Goal: Task Accomplishment & Management: Complete application form

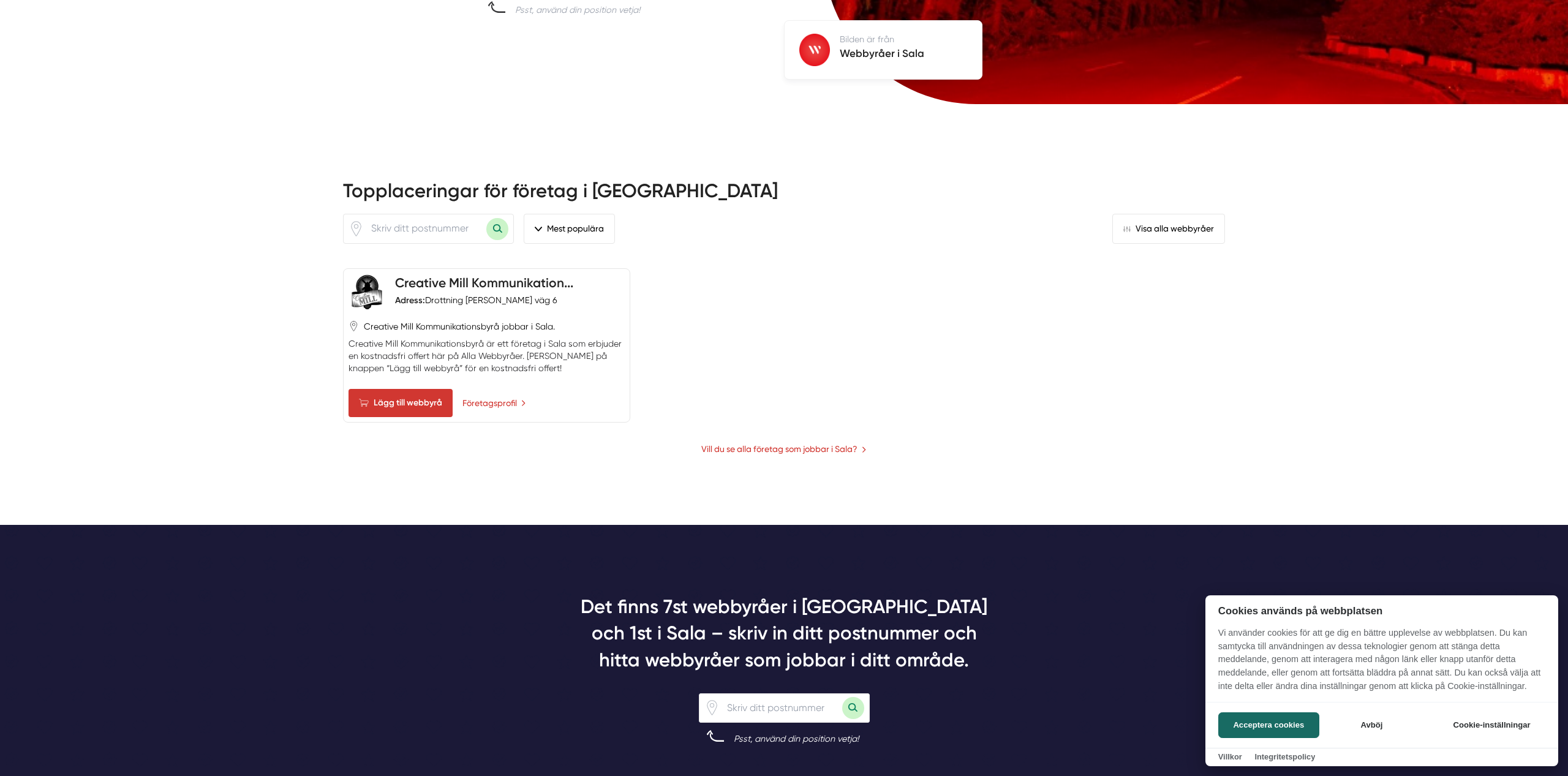
scroll to position [427, 0]
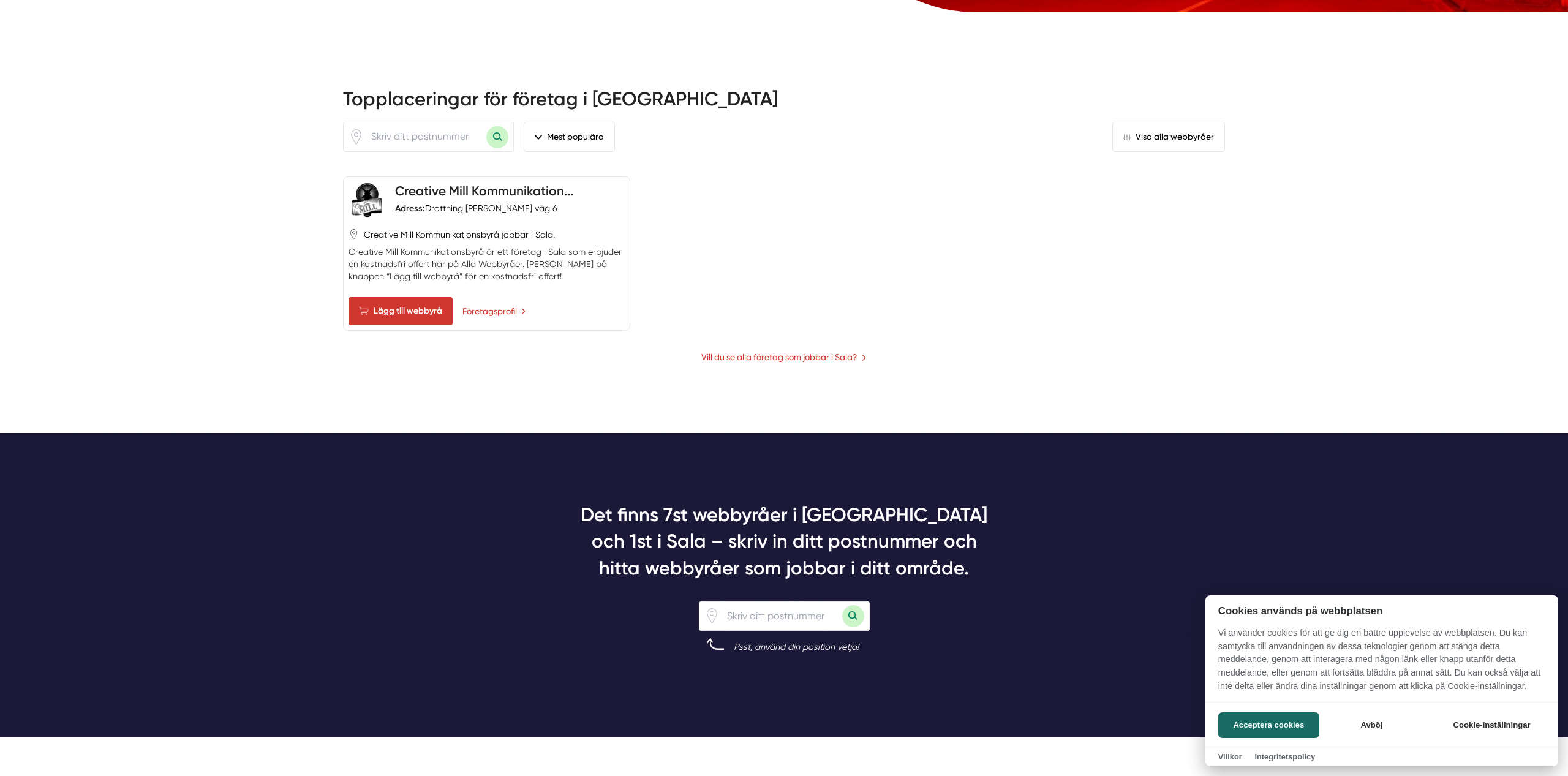
click at [775, 373] on div at bounding box center [784, 388] width 1568 height 776
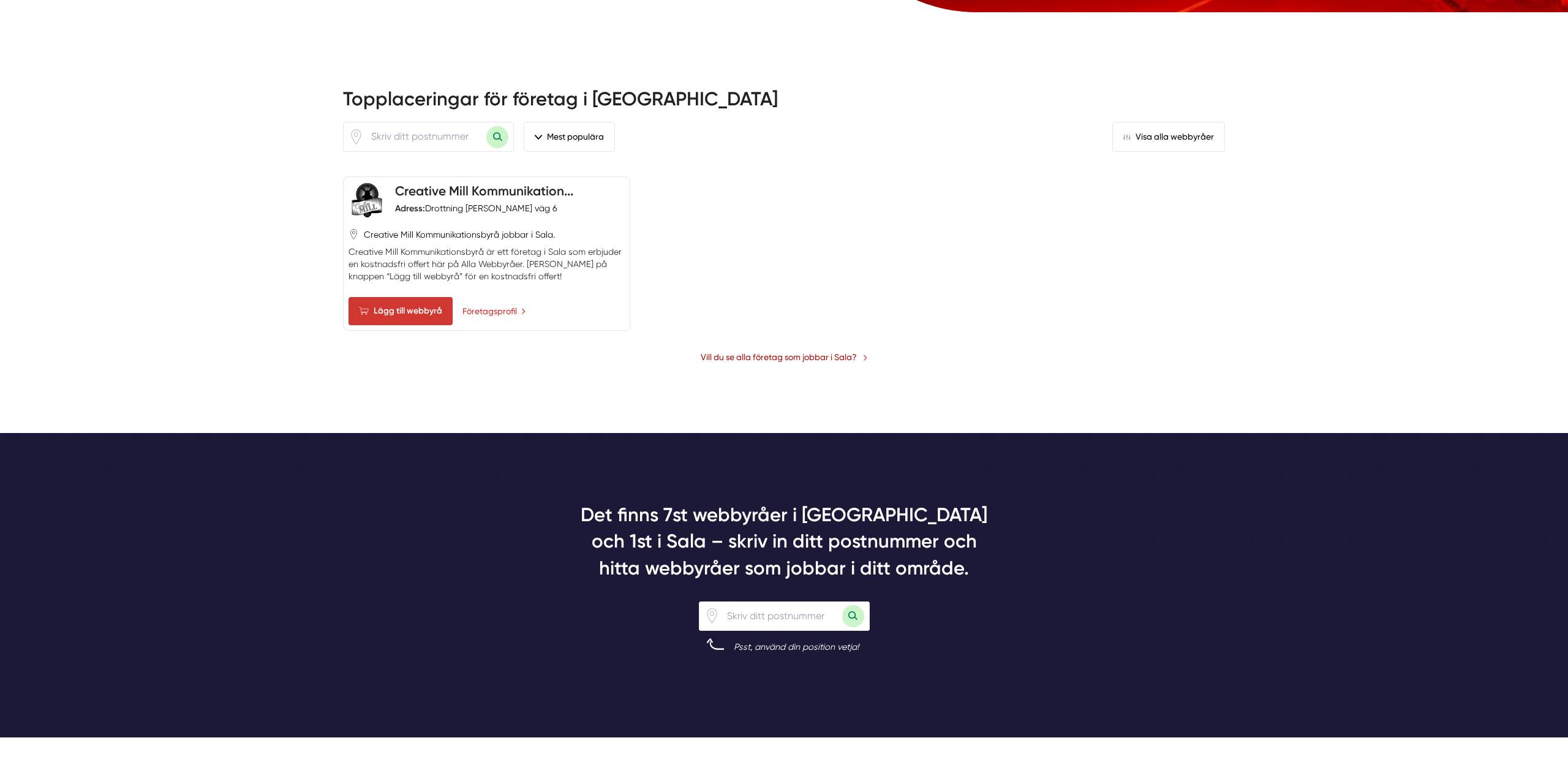
click at [779, 359] on link "Vill du se alla företag som jobbar i Sala?" at bounding box center [784, 357] width 167 height 13
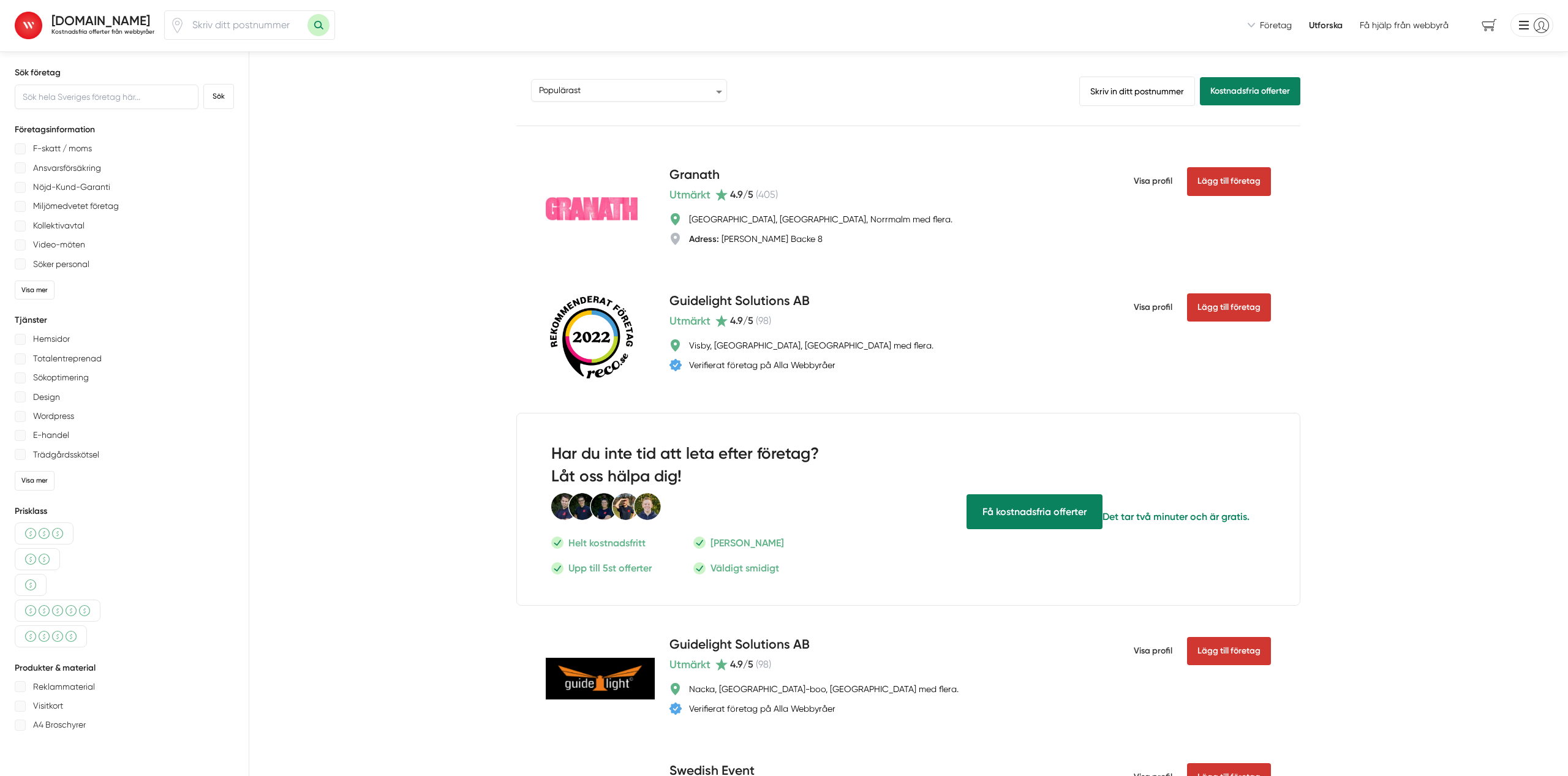
scroll to position [3, 0]
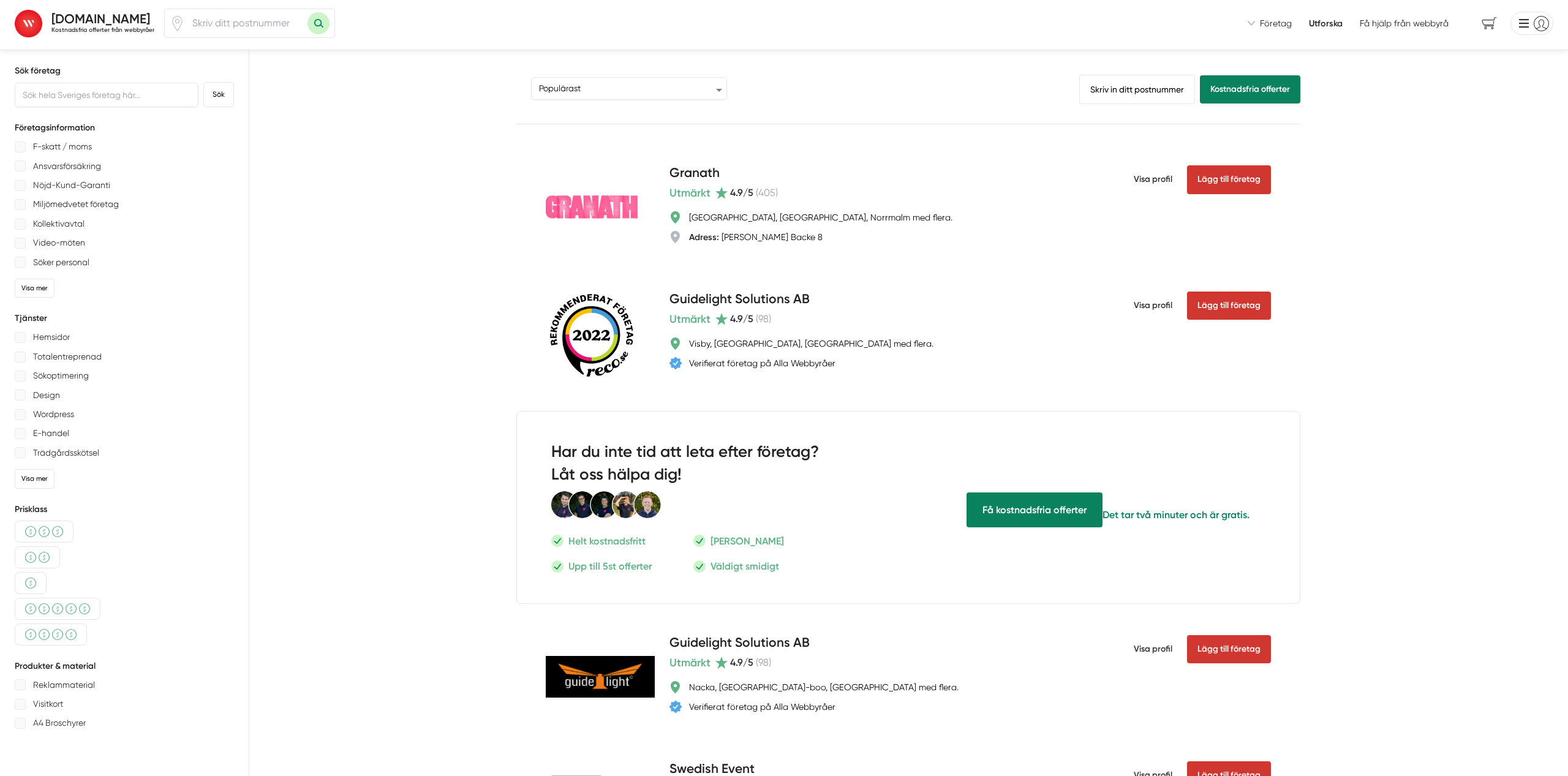
click at [104, 19] on strong "[DOMAIN_NAME]" at bounding box center [100, 19] width 98 height 15
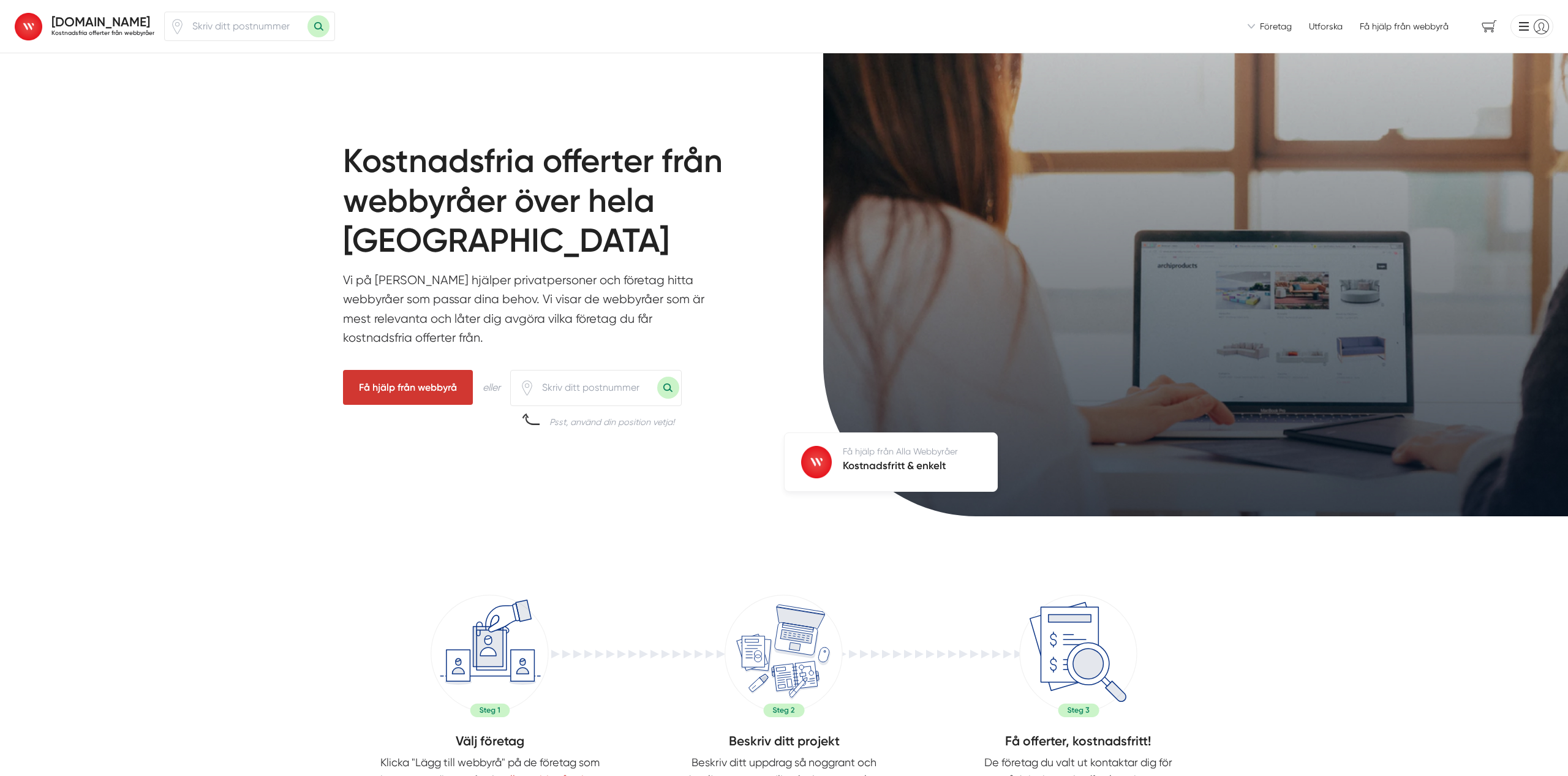
click at [1520, 26] on li at bounding box center [1529, 26] width 48 height 23
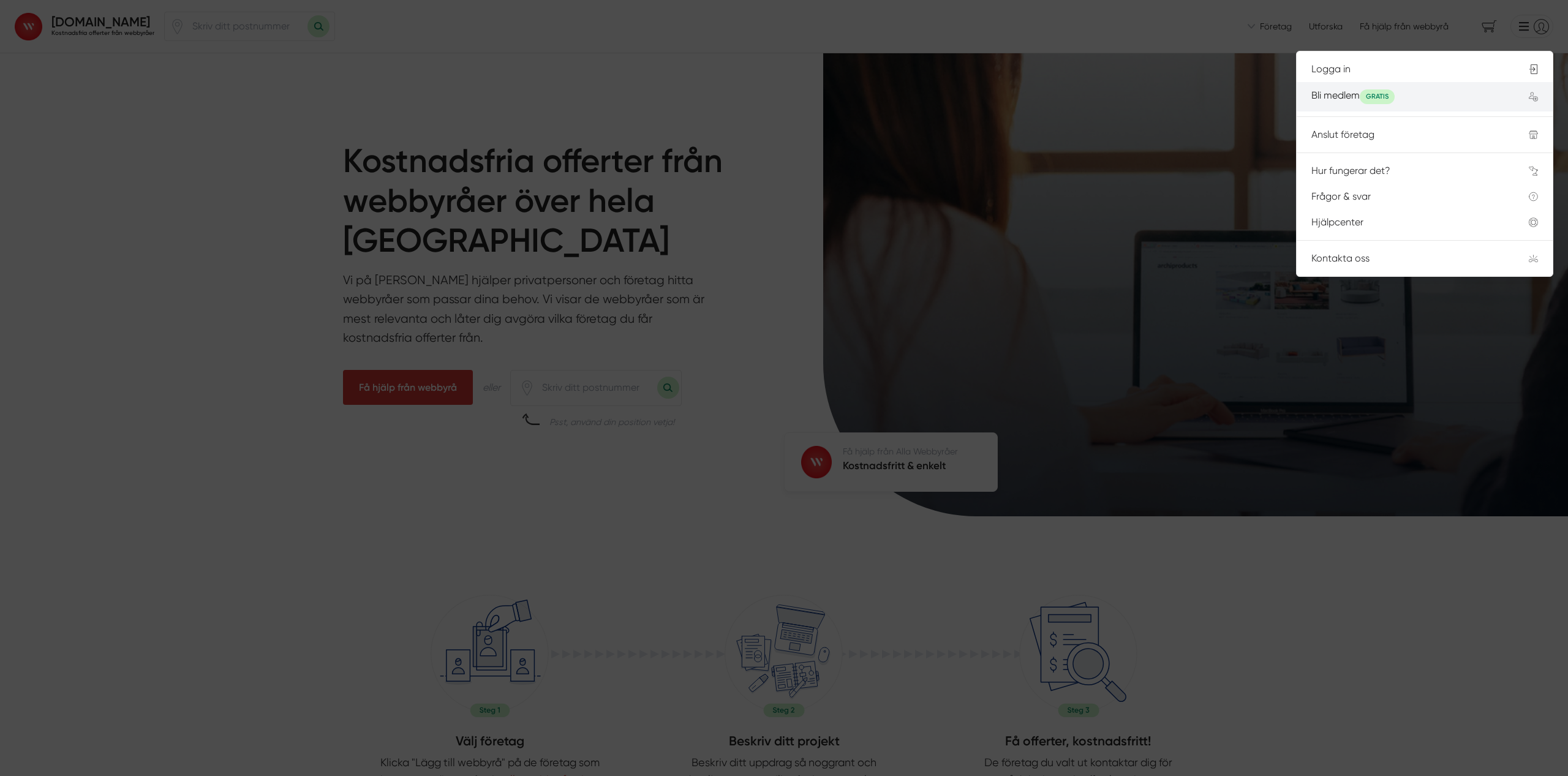
click at [1314, 95] on div "Bli medlem GRATIS" at bounding box center [1404, 97] width 188 height 15
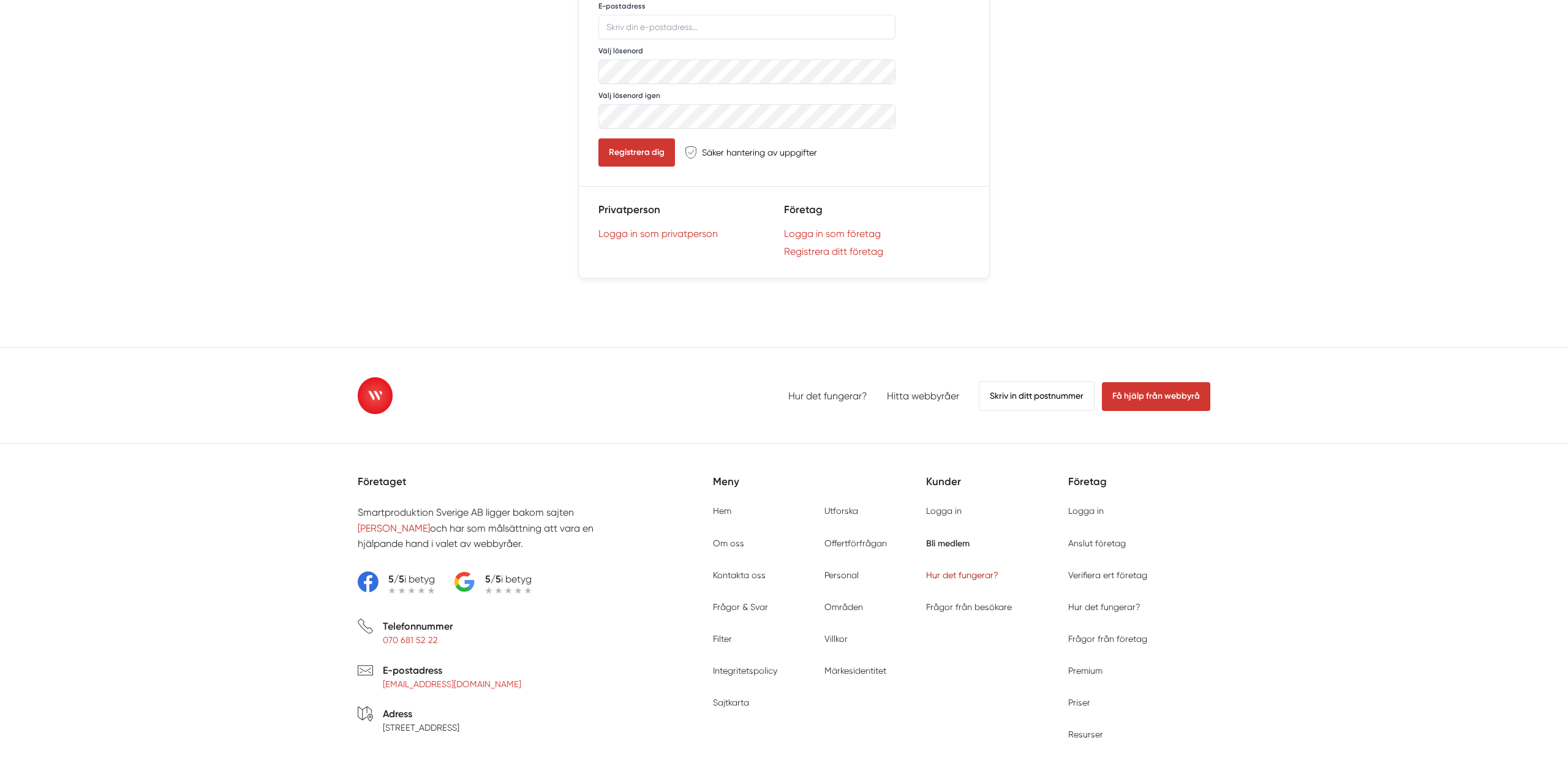
scroll to position [233, 0]
click at [942, 574] on link "Hur det fungerar?" at bounding box center [962, 574] width 72 height 9
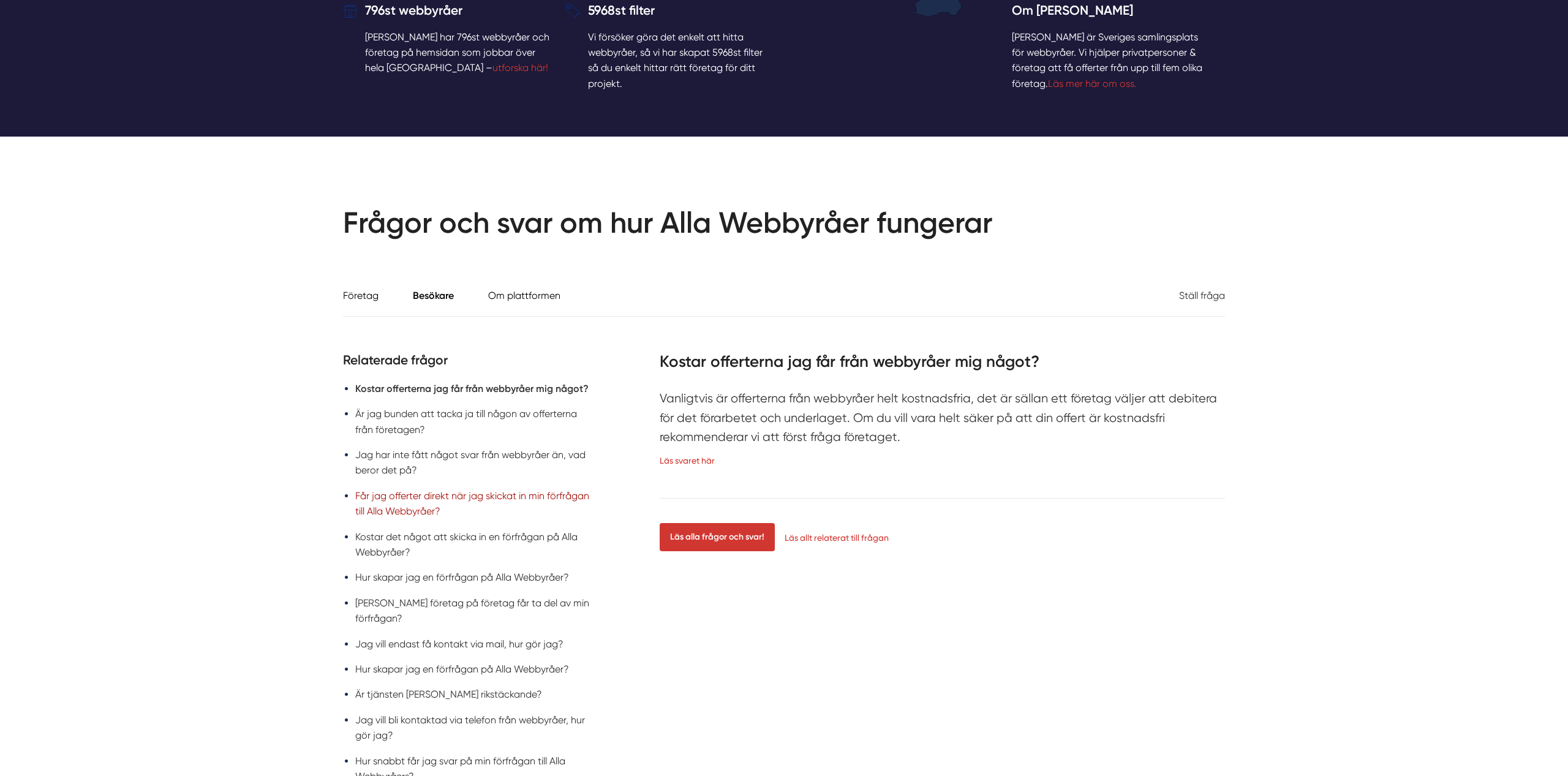
scroll to position [1767, 0]
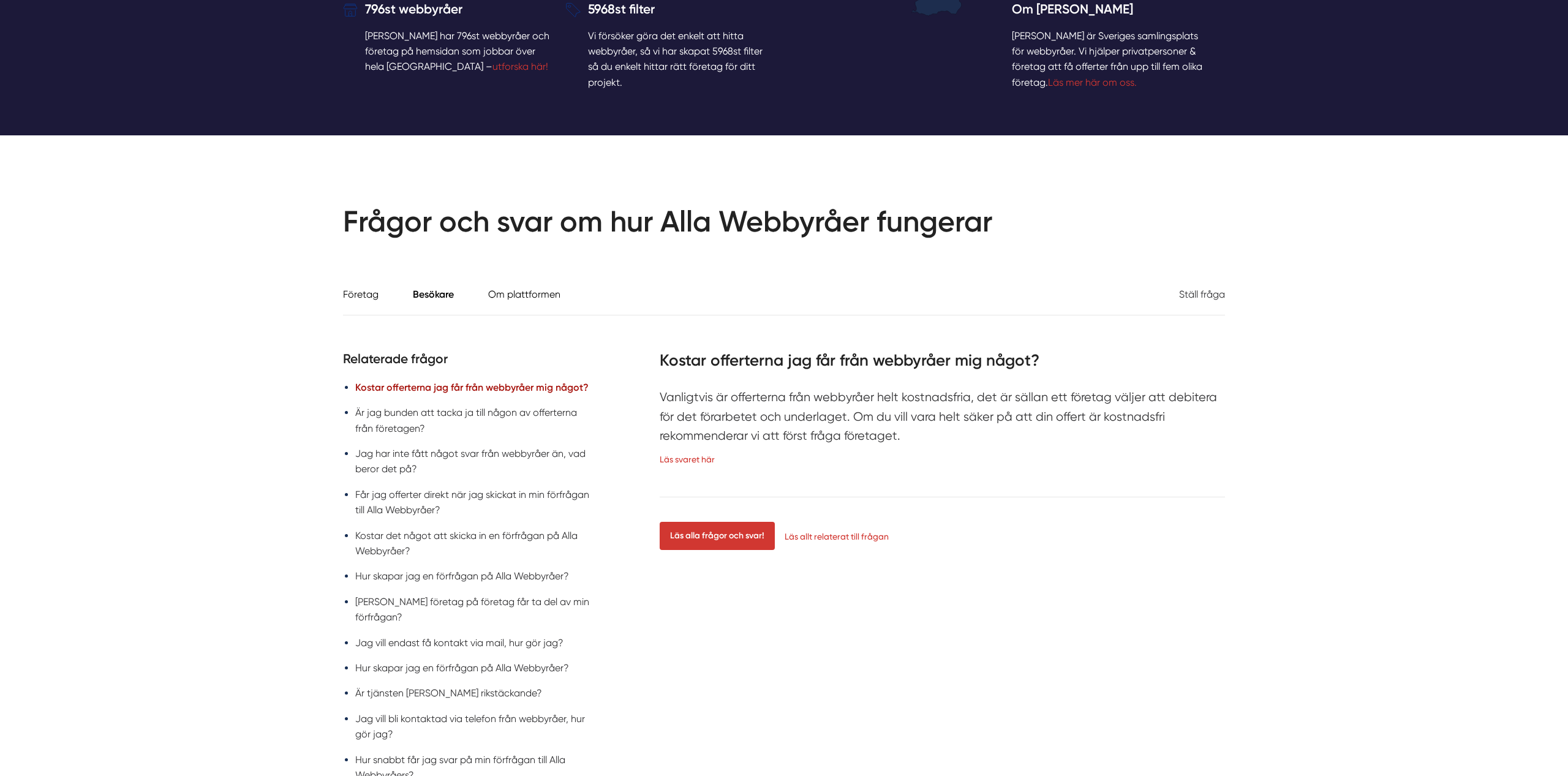
click at [457, 387] on link "Kostar offerterna jag får från webbyråer mig något?" at bounding box center [472, 388] width 233 height 11
click at [461, 388] on link "Kostar offerterna jag får från webbyråer mig något?" at bounding box center [472, 388] width 233 height 11
click at [461, 387] on link "Kostar offerterna jag får från webbyråer mig något?" at bounding box center [472, 388] width 233 height 11
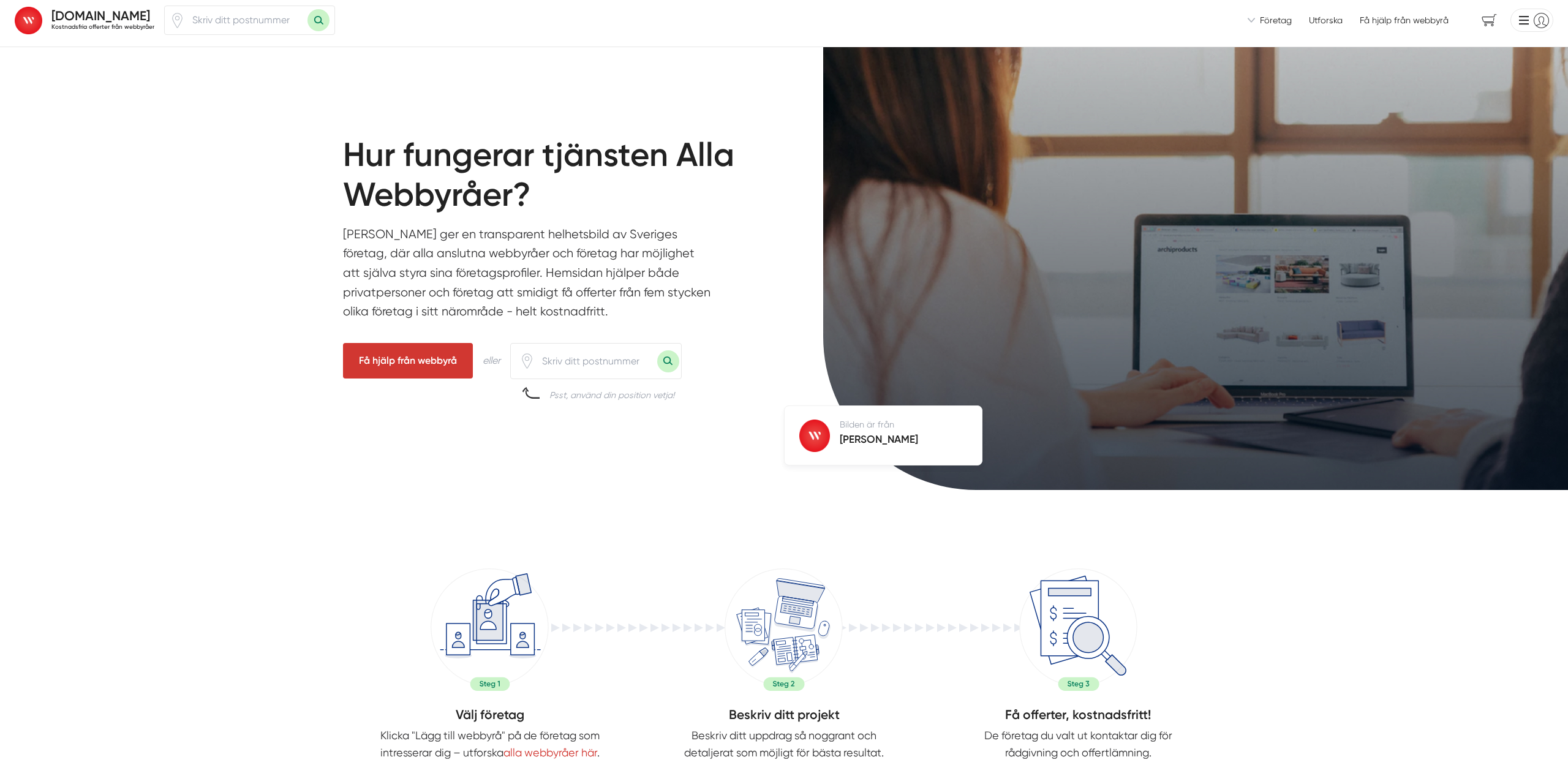
scroll to position [7, 0]
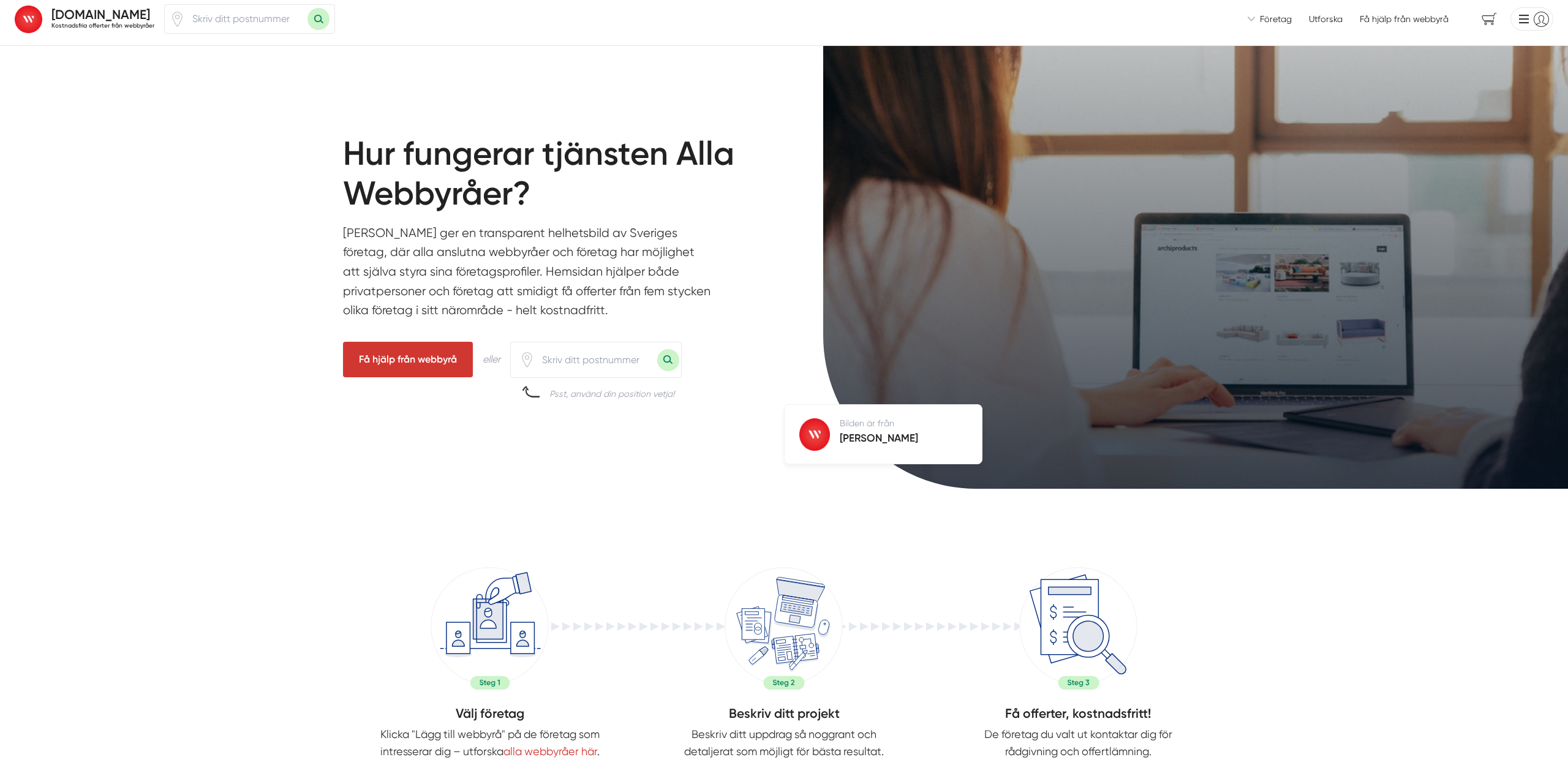
click at [106, 32] on div "[DOMAIN_NAME] Kostnadsfria offerter från webbyråer" at bounding box center [98, 19] width 112 height 33
